Goal: Task Accomplishment & Management: Complete application form

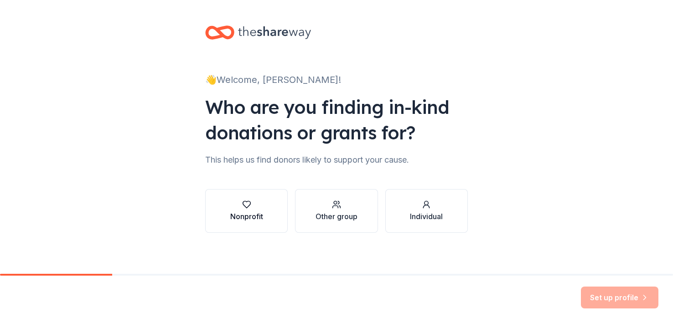
click at [258, 205] on div "button" at bounding box center [246, 204] width 33 height 9
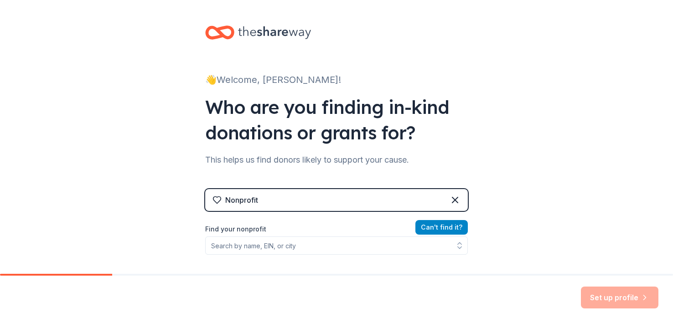
click at [450, 226] on button "Can ' t find it?" at bounding box center [442, 227] width 52 height 15
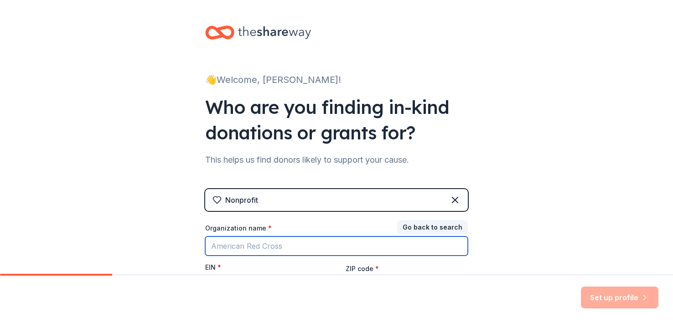
click at [319, 249] on input "Organization name *" at bounding box center [336, 246] width 263 height 19
type input "Albany Community Land Trust - Gun Violence Prevention Program"
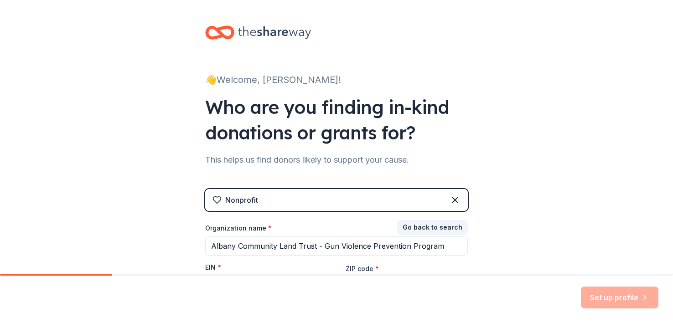
click at [277, 268] on div "EIN *" at bounding box center [266, 269] width 122 height 13
click at [275, 264] on div "EIN *" at bounding box center [266, 269] width 122 height 13
click at [214, 268] on label "EIN *" at bounding box center [213, 267] width 16 height 9
click at [214, 276] on input "EIN *" at bounding box center [266, 285] width 122 height 19
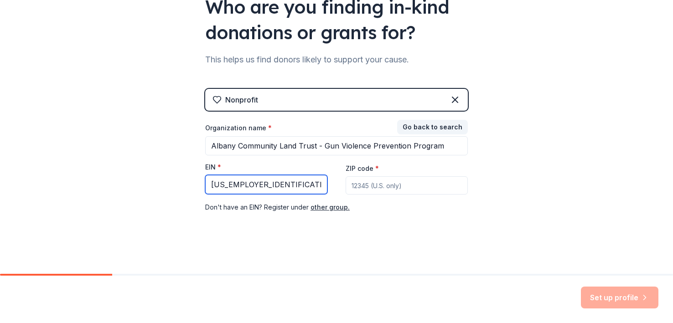
type input "[US_EMPLOYER_IDENTIFICATION_NUMBER]"
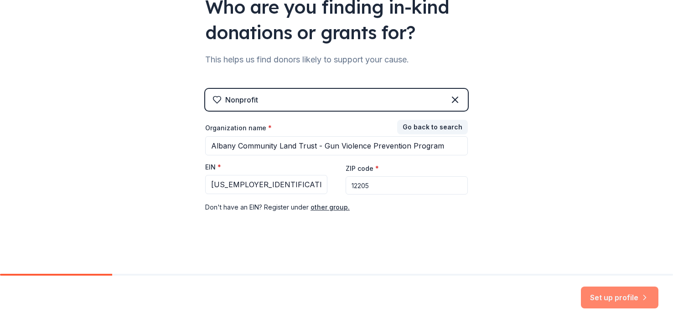
type input "12205"
click at [593, 294] on button "Set up profile" at bounding box center [620, 298] width 78 height 22
click at [502, 172] on div "👋 Welcome, [PERSON_NAME]! Who are you finding in-kind donations or grants for? …" at bounding box center [336, 87] width 673 height 375
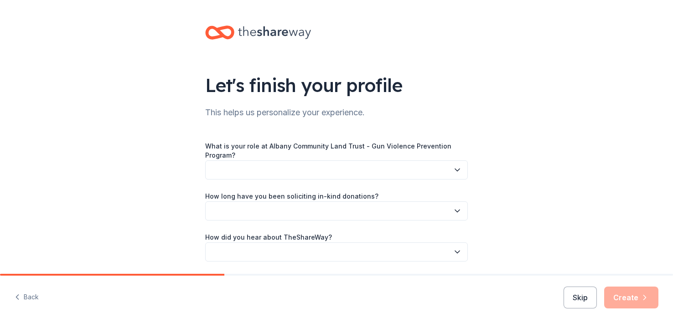
click at [457, 170] on icon "button" at bounding box center [457, 170] width 5 height 2
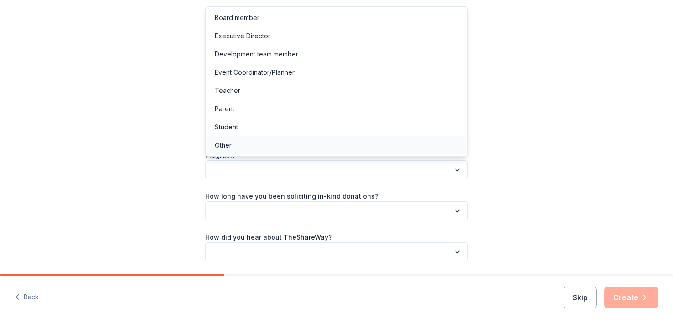
click at [280, 145] on div "Other" at bounding box center [337, 145] width 258 height 18
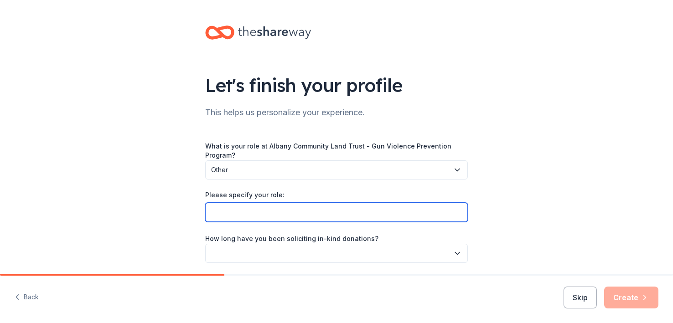
click at [268, 215] on input "Please specify your role:" at bounding box center [336, 212] width 263 height 19
type input "Assistant"
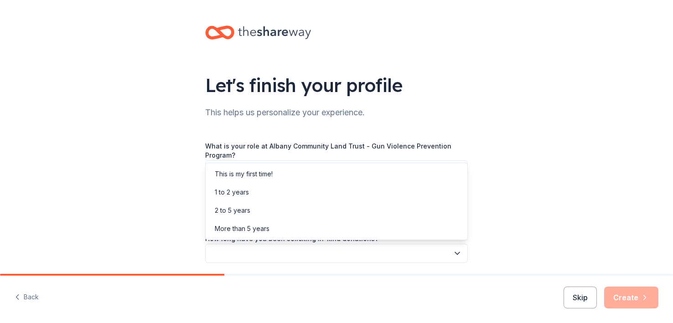
click at [457, 255] on icon "button" at bounding box center [457, 253] width 9 height 9
click at [284, 174] on div "This is my first time!" at bounding box center [337, 174] width 258 height 18
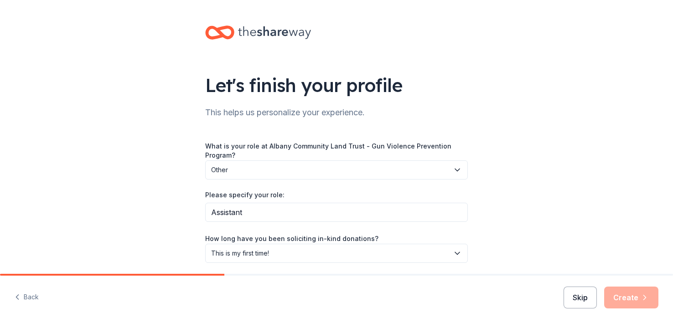
click at [582, 297] on button "Skip" at bounding box center [580, 298] width 33 height 22
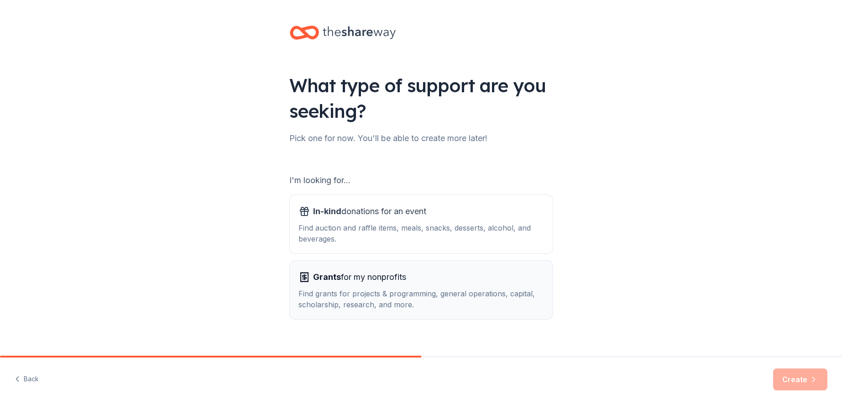
click at [448, 285] on div "Grants for my nonprofits Find grants for projects & programming, general operat…" at bounding box center [421, 290] width 245 height 40
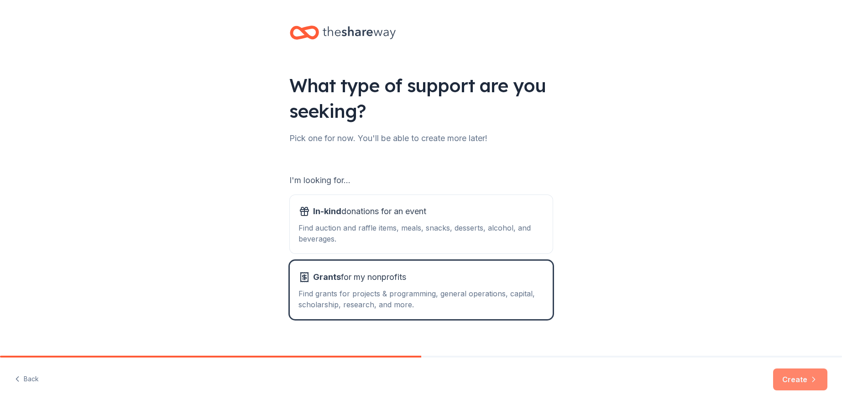
click at [673, 323] on button "Create" at bounding box center [800, 379] width 54 height 22
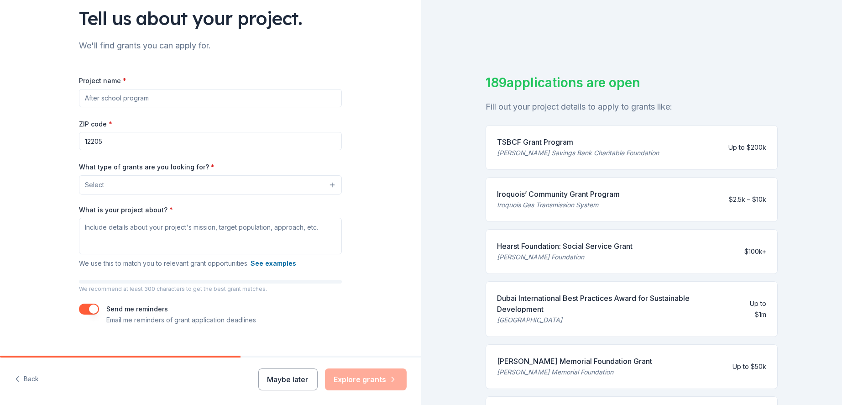
scroll to position [79, 0]
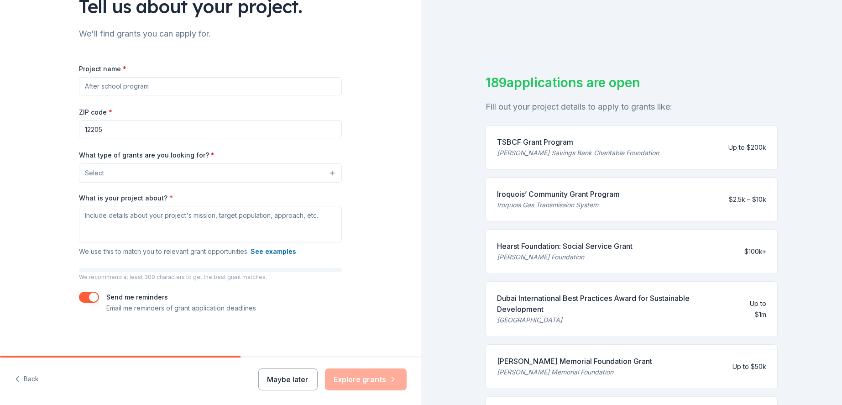
click at [355, 323] on div "Maybe later Explore grants" at bounding box center [332, 379] width 148 height 22
click at [134, 124] on input "12205" at bounding box center [210, 129] width 263 height 18
type input "12210"
click at [329, 171] on button "Select" at bounding box center [210, 172] width 263 height 19
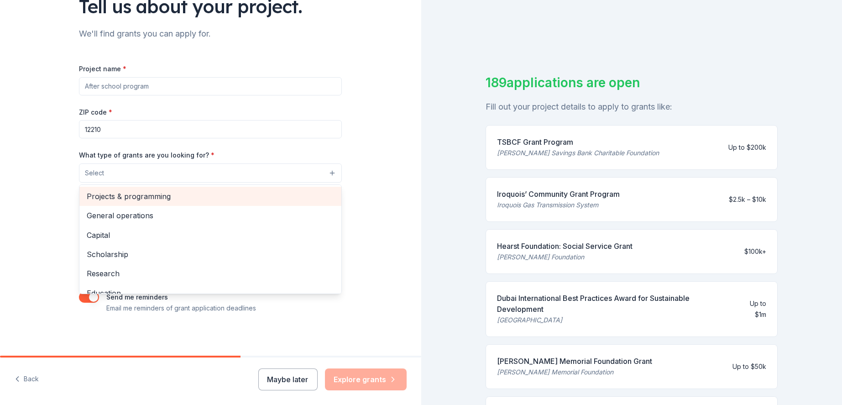
click at [240, 199] on span "Projects & programming" at bounding box center [210, 196] width 247 height 12
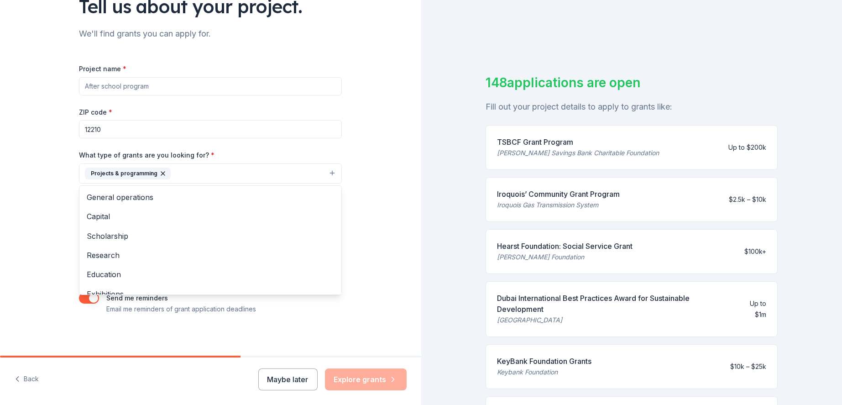
click at [258, 85] on div "Project name * ZIP code * 12210 What type of grants are you looking for? * Proj…" at bounding box center [210, 188] width 263 height 251
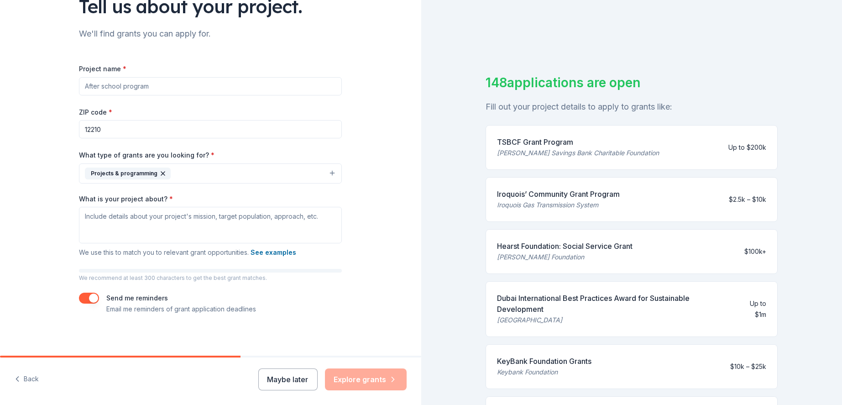
click at [249, 86] on input "Project name *" at bounding box center [210, 86] width 263 height 18
type input "Winter Wonderland Holiday Event"
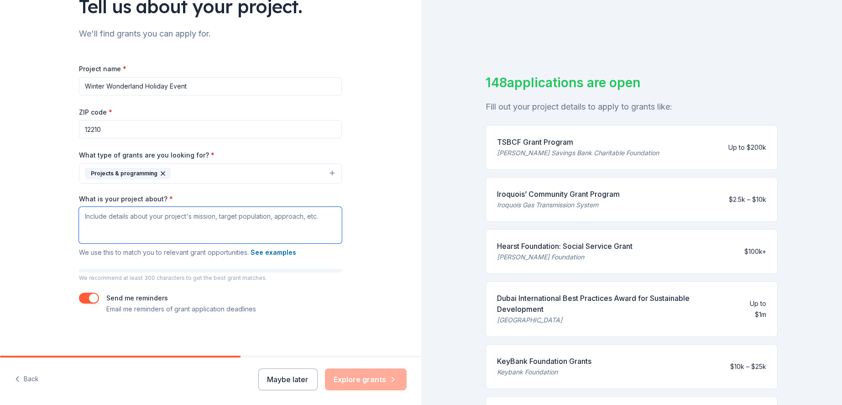
click at [216, 219] on textarea "What is your project about? *" at bounding box center [210, 225] width 263 height 36
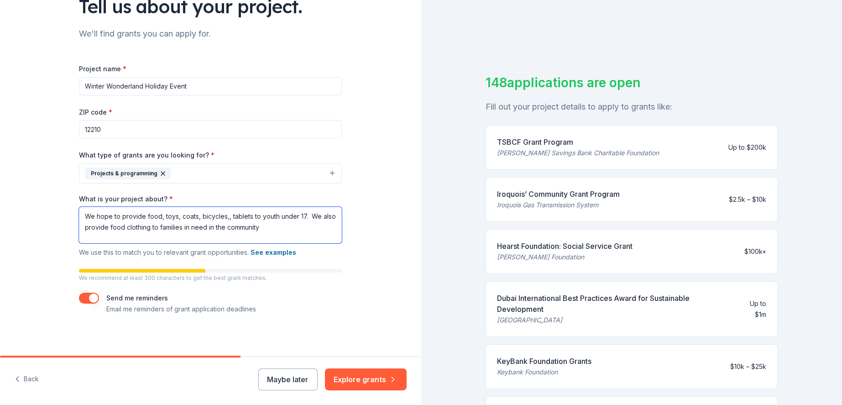
click at [123, 222] on textarea "We hope to provide food, toys, coats, bicycles,, tablets to youth under 17. We …" at bounding box center [210, 225] width 263 height 36
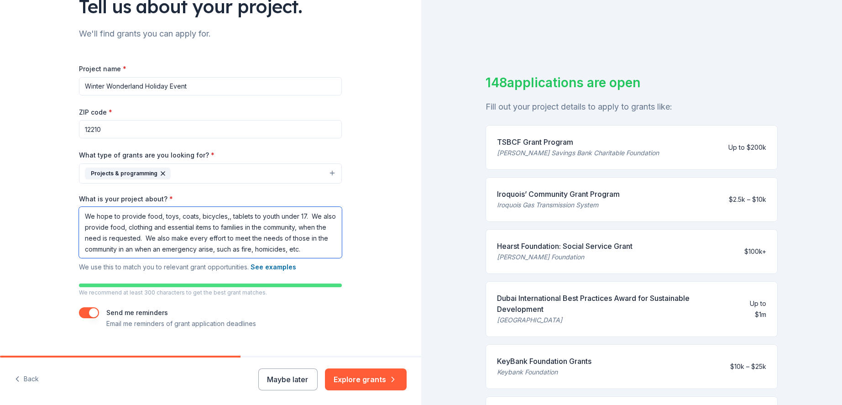
scroll to position [94, 0]
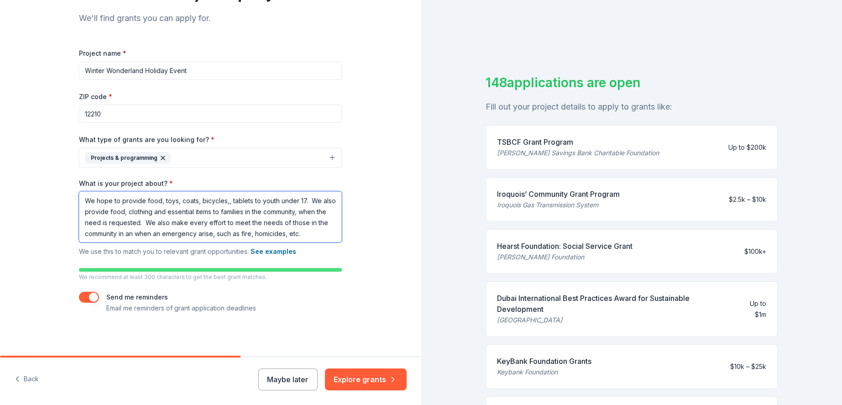
type textarea "We hope to provide food, toys, coats, bicycles,, tablets to youth under 17. We …"
click at [363, 323] on div "Back Maybe later Explore grants" at bounding box center [210, 380] width 421 height 47
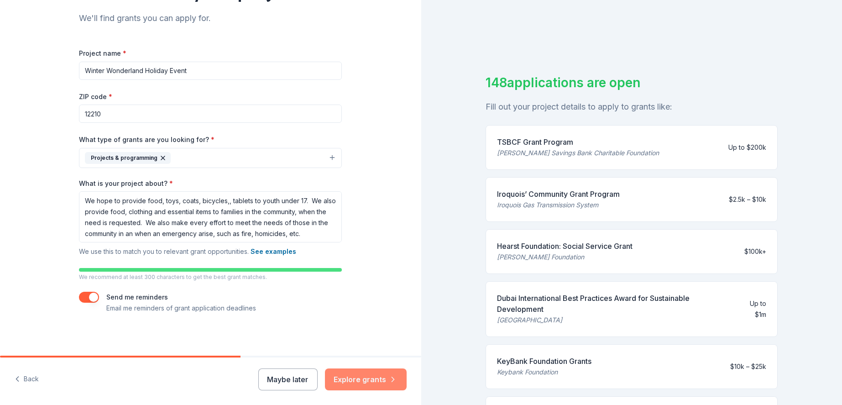
click at [365, 323] on button "Explore grants" at bounding box center [366, 379] width 82 height 22
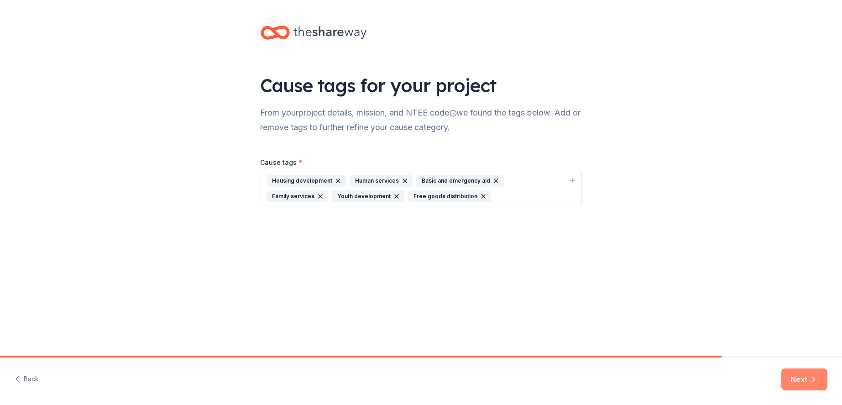
click at [673, 323] on button "Next" at bounding box center [804, 379] width 46 height 22
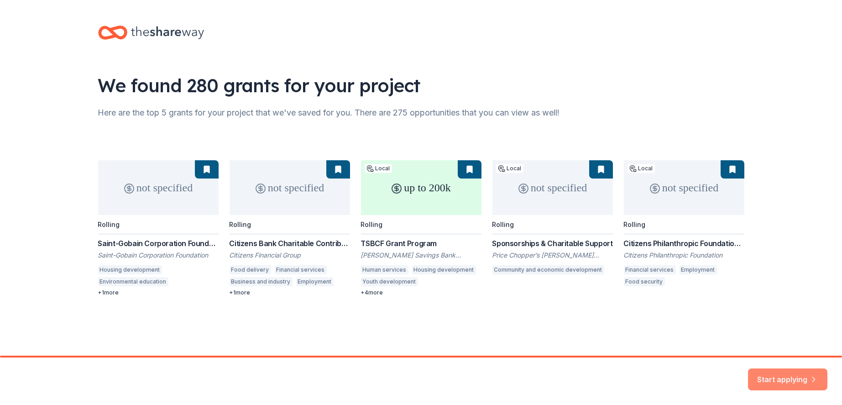
click at [673, 323] on button "Start applying" at bounding box center [787, 374] width 79 height 22
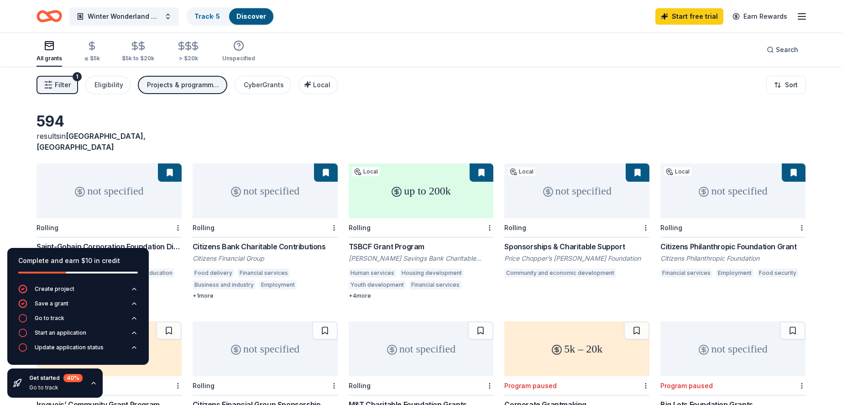
click at [673, 82] on div "Filter 1 Eligibility Projects & programming CyberGrants Local Sort" at bounding box center [421, 85] width 842 height 36
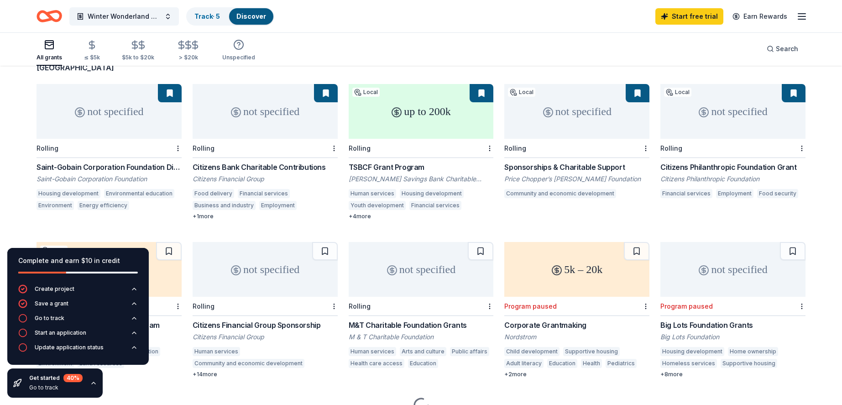
scroll to position [116, 0]
